Goal: Task Accomplishment & Management: Complete application form

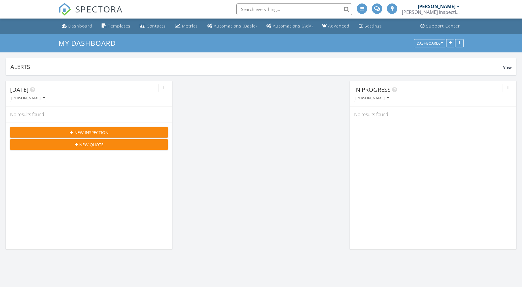
click at [89, 131] on span "New Inspection" at bounding box center [91, 132] width 34 height 6
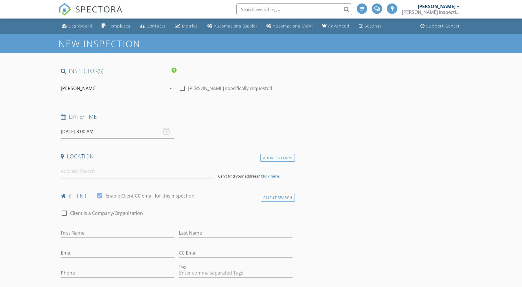
click at [87, 129] on input "08/29/2025 8:00 AM" at bounding box center [117, 131] width 113 height 14
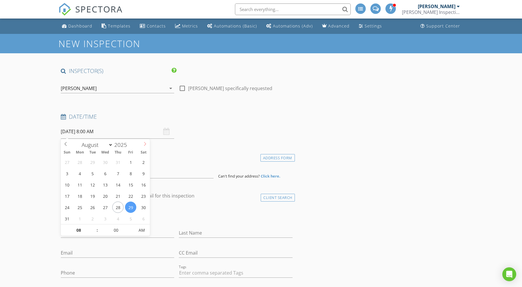
select select "8"
click at [144, 144] on icon at bounding box center [145, 144] width 4 height 4
type input "[DATE] 8:00 AM"
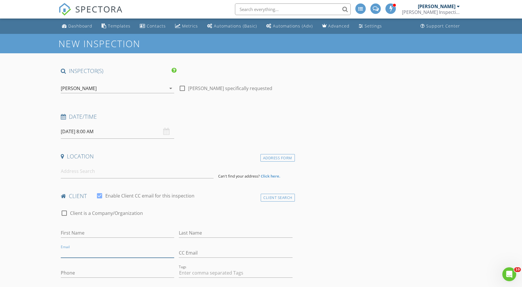
click at [91, 256] on input "Email" at bounding box center [117, 253] width 113 height 10
click at [73, 171] on input at bounding box center [137, 171] width 153 height 14
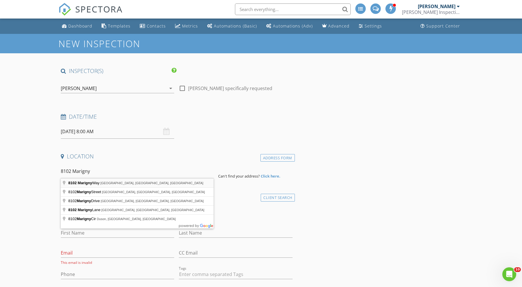
type input "8102 Marigny Way, Austin, TX, USA"
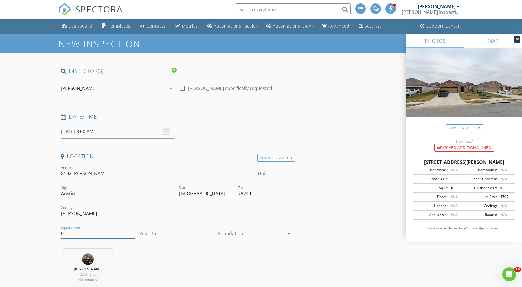
click at [78, 234] on input "0" at bounding box center [98, 234] width 74 height 10
type input "1675"
click at [153, 232] on input "Year Built" at bounding box center [177, 234] width 74 height 10
type input "2025"
click at [232, 227] on div "Foundation arrow_drop_down" at bounding box center [255, 234] width 74 height 19
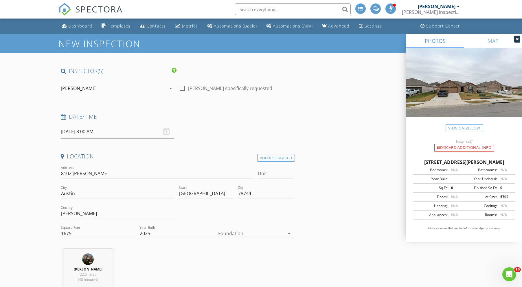
click at [232, 230] on div at bounding box center [251, 233] width 66 height 9
click at [237, 266] on div "Slab" at bounding box center [255, 262] width 65 height 7
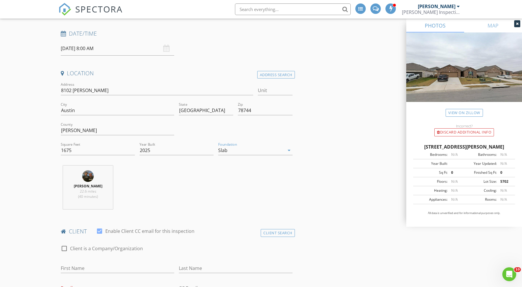
scroll to position [135, 0]
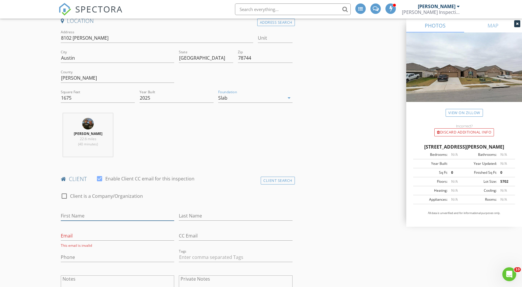
click at [74, 214] on input "First Name" at bounding box center [117, 216] width 113 height 10
type input "d"
type input "[PERSON_NAME]"
click at [194, 216] on input "Last Name" at bounding box center [235, 216] width 113 height 10
type input "Moeck"
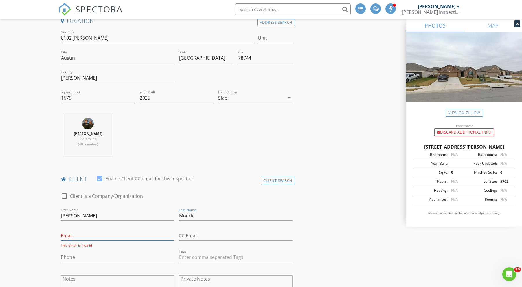
click at [72, 233] on input "Email" at bounding box center [117, 236] width 113 height 10
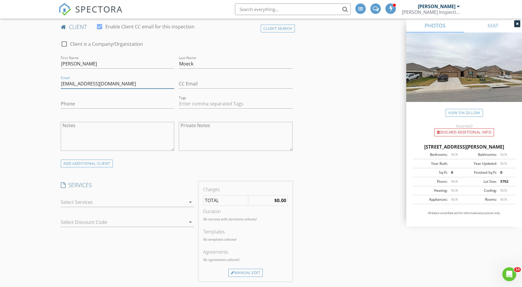
scroll to position [288, 0]
type input "[EMAIL_ADDRESS][DOMAIN_NAME]"
click at [76, 203] on div at bounding box center [123, 201] width 125 height 9
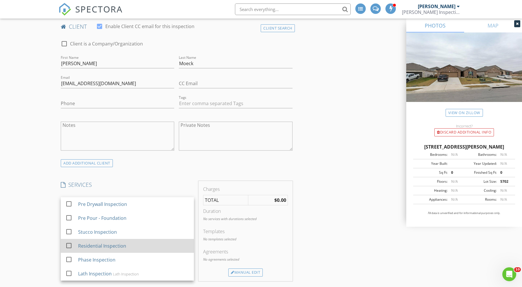
click at [69, 244] on div at bounding box center [69, 246] width 10 height 10
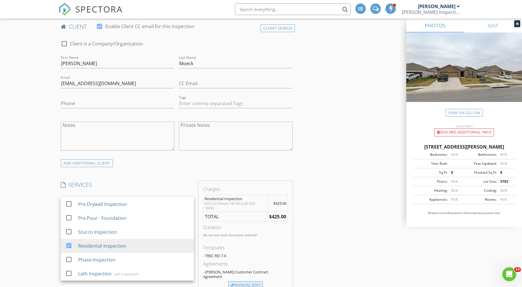
click at [250, 281] on div "Manual Edit" at bounding box center [245, 285] width 34 height 8
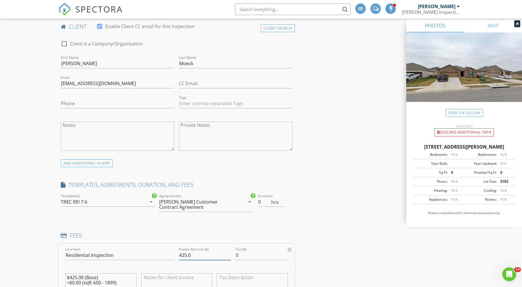
click at [194, 255] on input "425.0" at bounding box center [205, 255] width 52 height 10
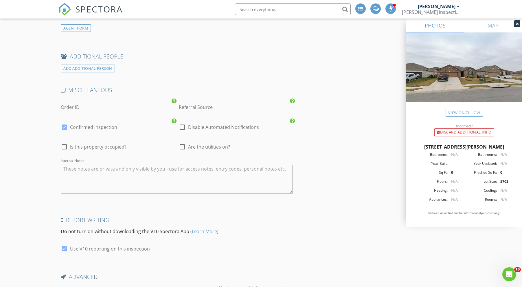
scroll to position [909, 0]
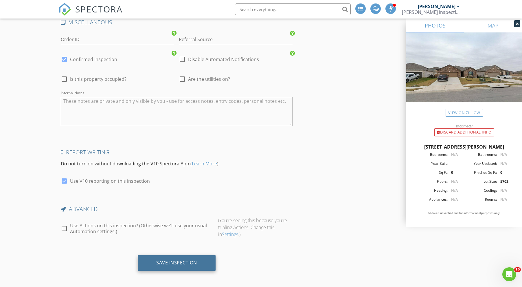
type input "450"
click at [151, 260] on div "Save Inspection" at bounding box center [177, 263] width 78 height 16
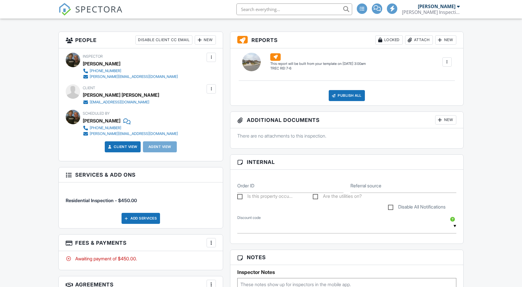
scroll to position [98, 0]
